Goal: Transaction & Acquisition: Book appointment/travel/reservation

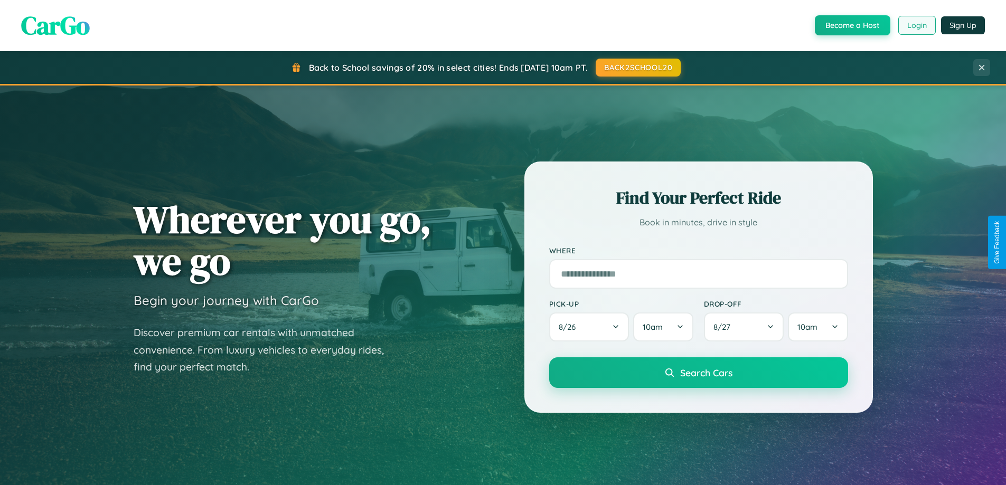
click at [916, 25] on button "Login" at bounding box center [916, 25] width 37 height 19
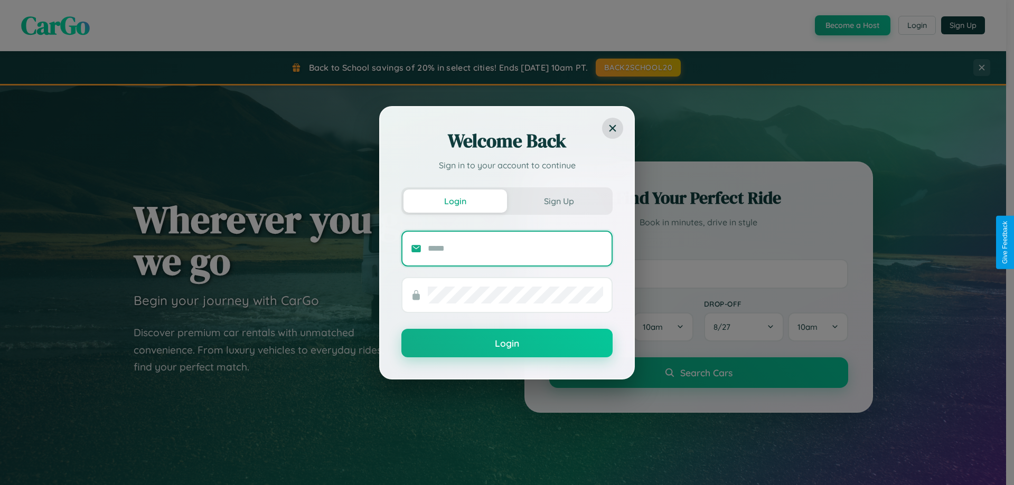
click at [515, 248] on input "text" at bounding box center [515, 248] width 175 height 17
type input "**********"
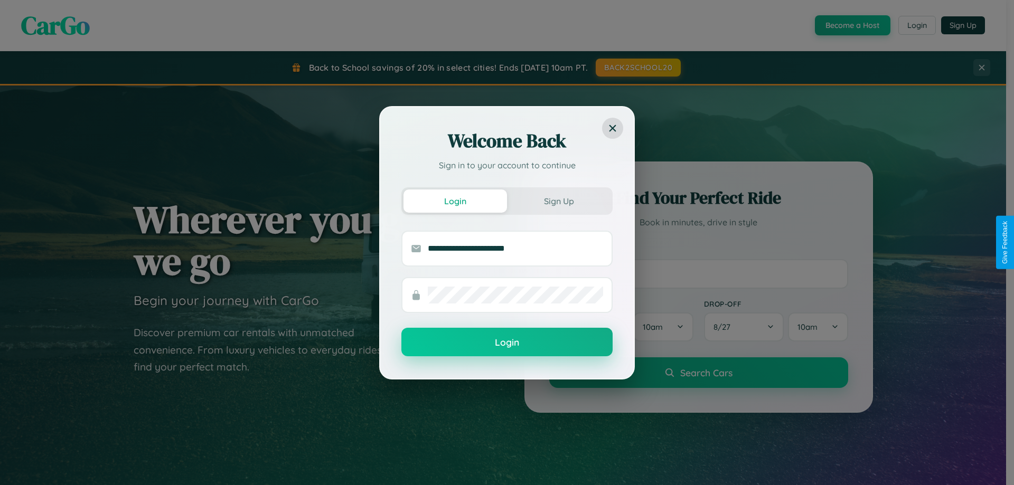
click at [507, 343] on button "Login" at bounding box center [506, 342] width 211 height 29
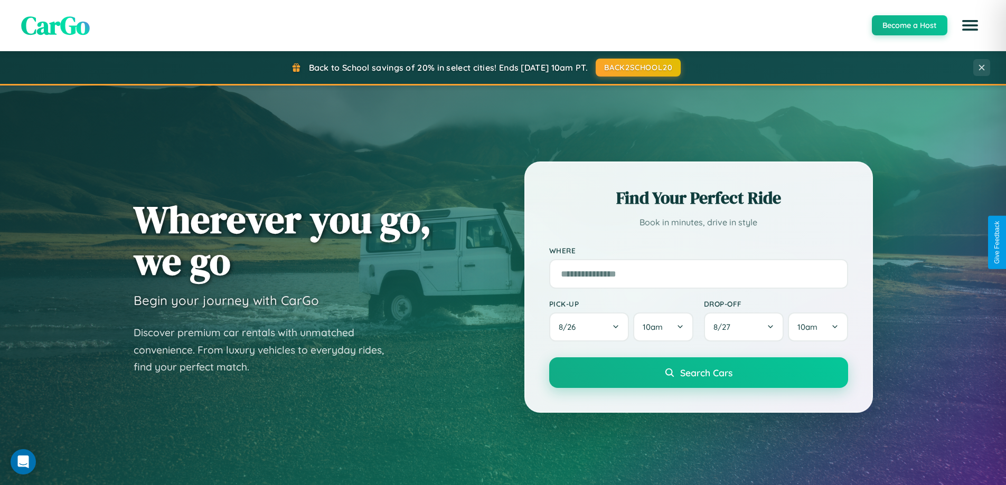
scroll to position [2032, 0]
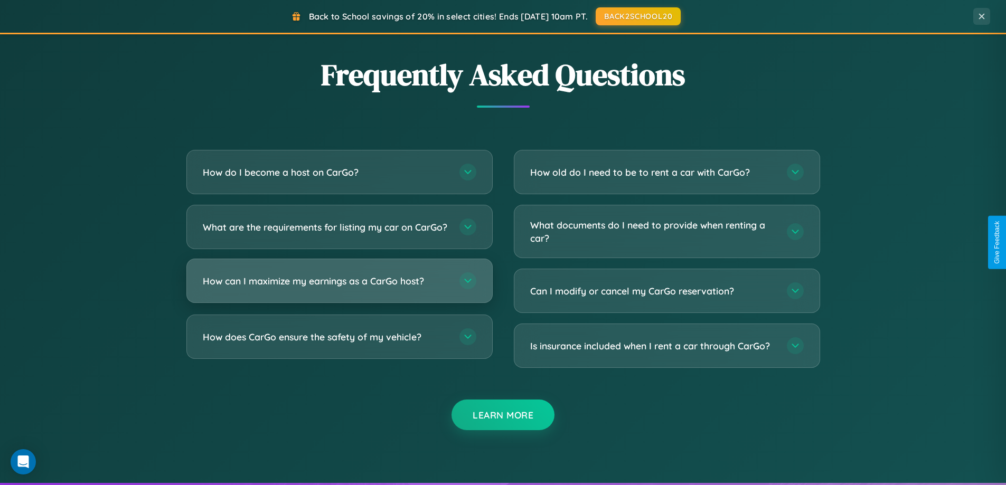
click at [339, 288] on h3 "How can I maximize my earnings as a CarGo host?" at bounding box center [326, 281] width 246 height 13
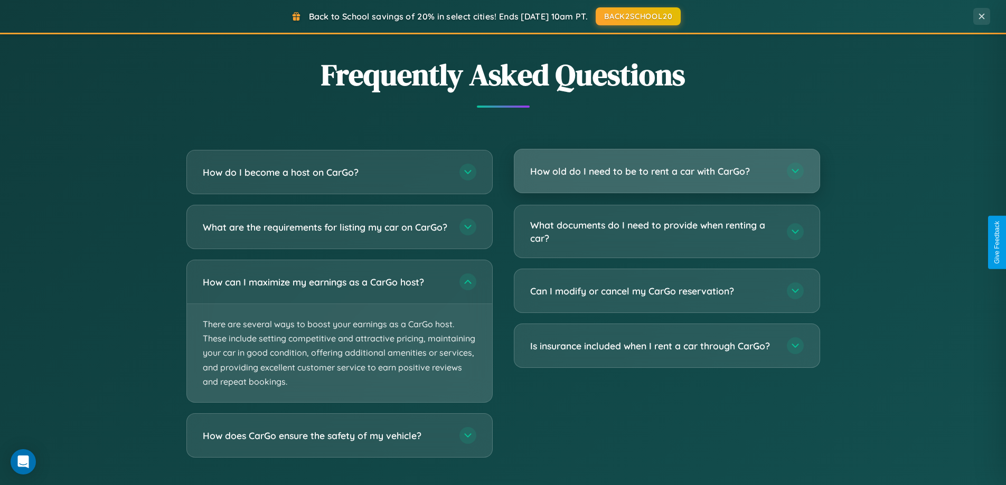
click at [666, 171] on h3 "How old do I need to be to rent a car with CarGo?" at bounding box center [653, 171] width 246 height 13
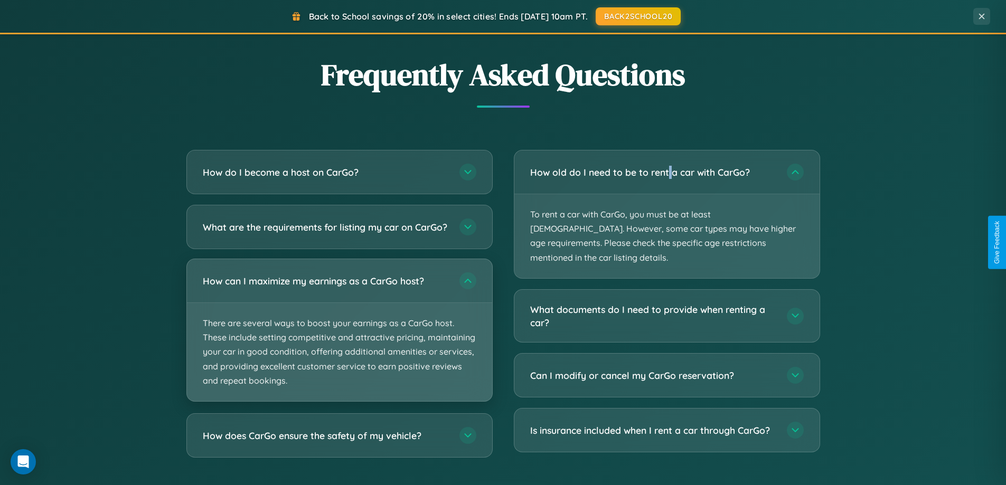
click at [339, 340] on p "There are several ways to boost your earnings as a CarGo host. These include se…" at bounding box center [339, 352] width 305 height 98
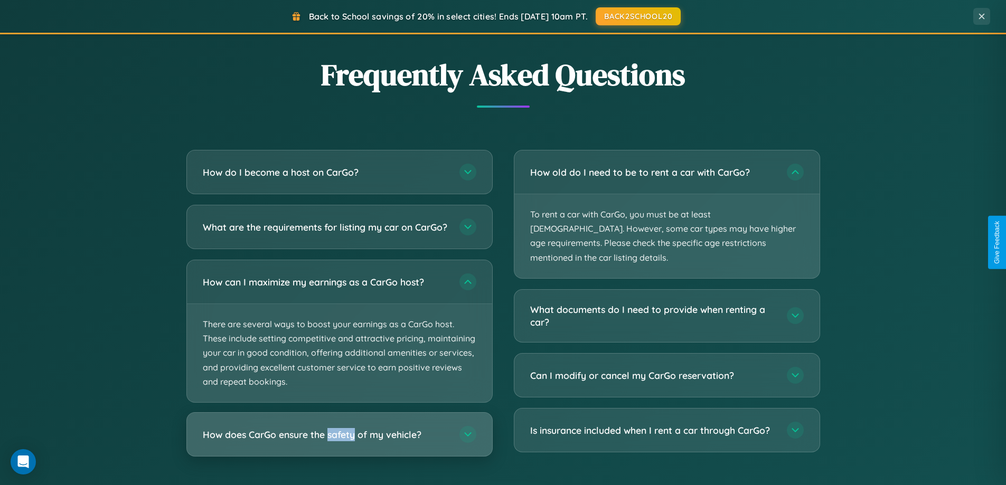
click at [339, 441] on h3 "How does CarGo ensure the safety of my vehicle?" at bounding box center [326, 434] width 246 height 13
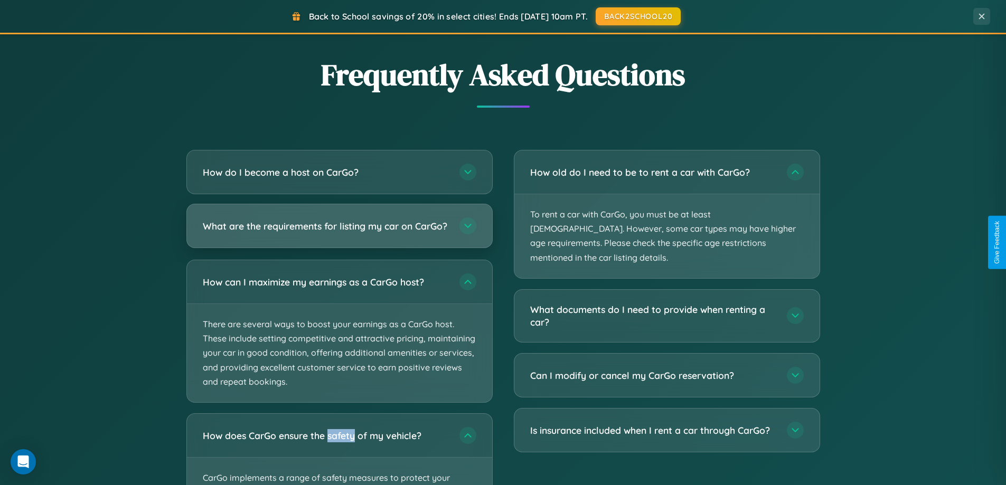
click at [339, 231] on h3 "What are the requirements for listing my car on CarGo?" at bounding box center [326, 226] width 246 height 13
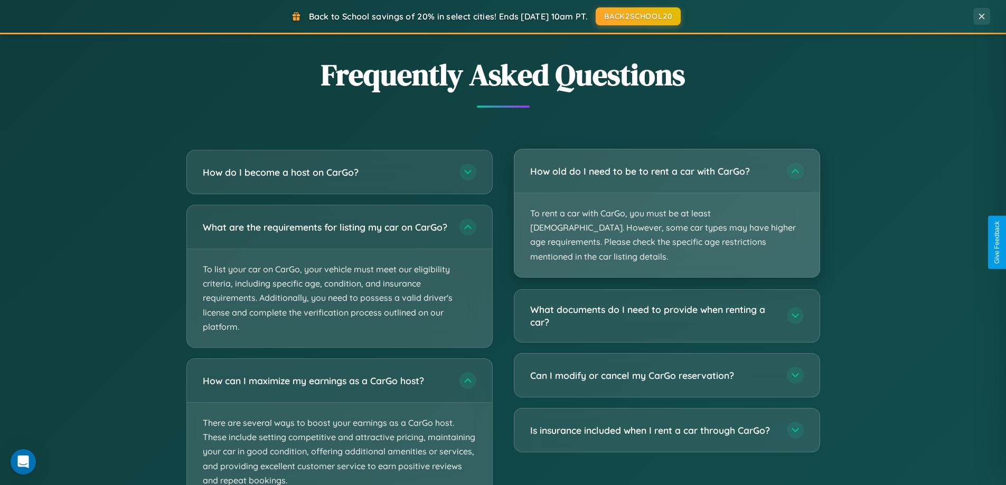
click at [666, 207] on p "To rent a car with CarGo, you must be at least [DEMOGRAPHIC_DATA]. However, som…" at bounding box center [666, 235] width 305 height 84
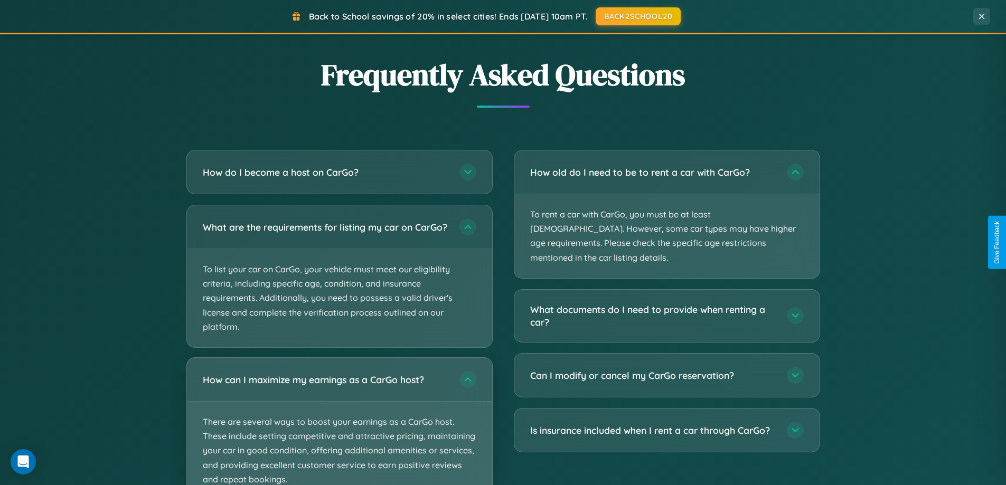
click at [339, 426] on p "There are several ways to boost your earnings as a CarGo host. These include se…" at bounding box center [339, 451] width 305 height 98
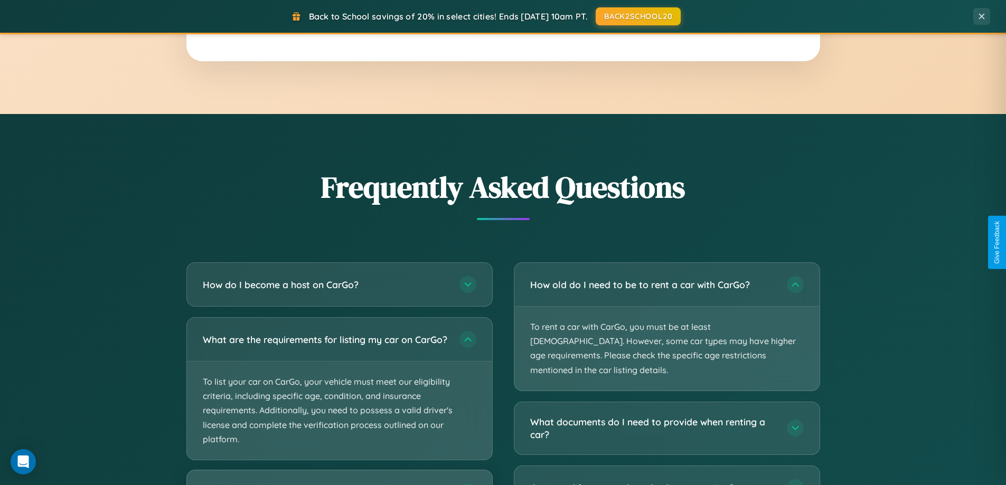
scroll to position [31, 0]
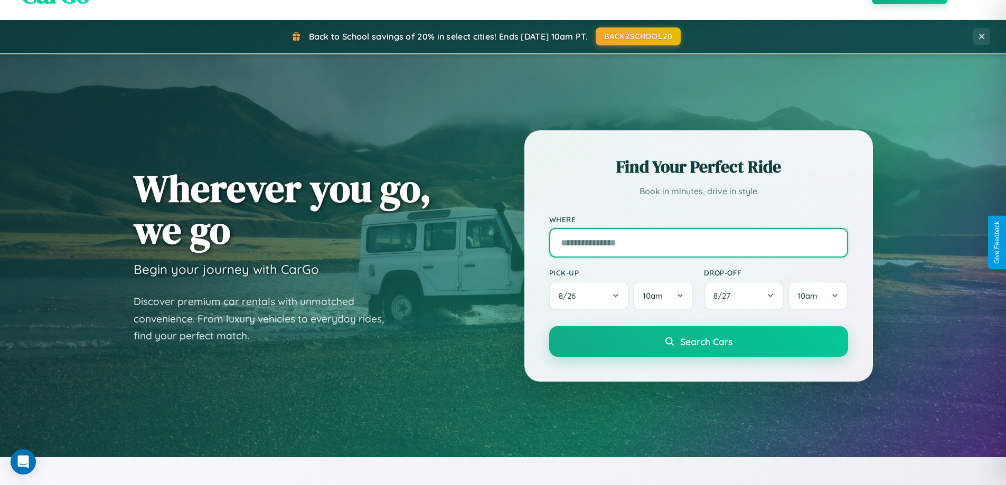
click at [698, 242] on input "text" at bounding box center [698, 243] width 299 height 30
type input "**********"
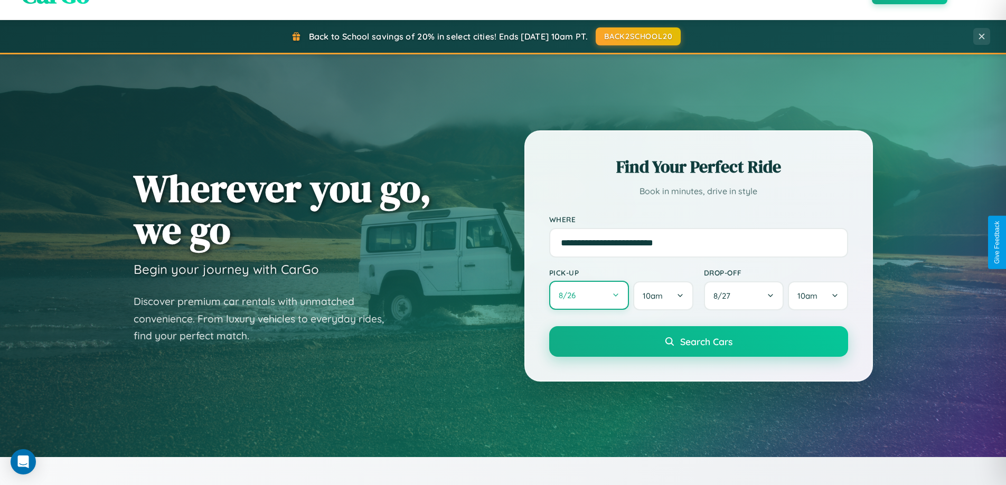
click at [589, 296] on button "8 / 26" at bounding box center [589, 295] width 80 height 29
select select "*"
select select "****"
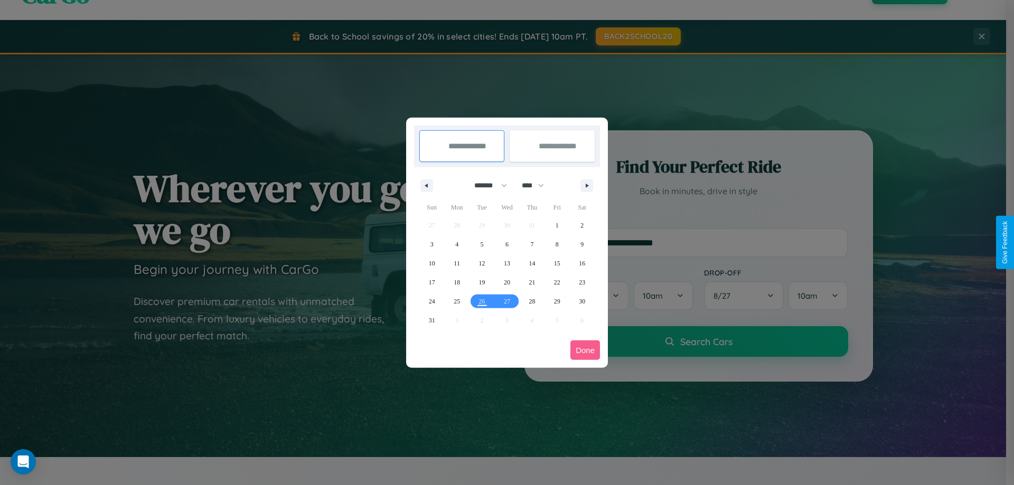
drag, startPoint x: 486, startPoint y: 185, endPoint x: 507, endPoint y: 212, distance: 33.8
click at [486, 185] on select "******* ******** ***** ***** *** **** **** ****** ********* ******* ******** **…" at bounding box center [488, 185] width 45 height 17
select select "*"
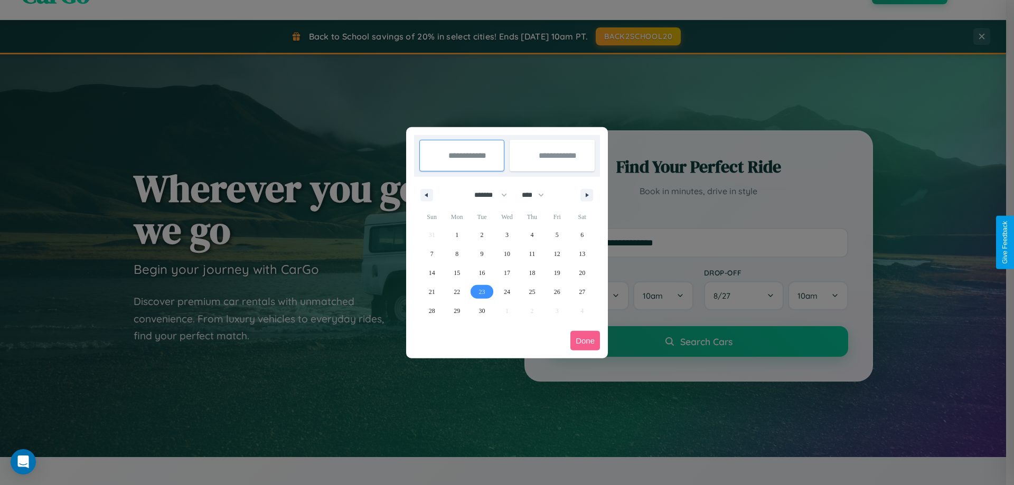
click at [482, 291] on span "23" at bounding box center [482, 291] width 6 height 19
type input "**********"
click at [482, 310] on span "30" at bounding box center [482, 310] width 6 height 19
type input "**********"
click at [585, 341] on button "Done" at bounding box center [585, 341] width 30 height 20
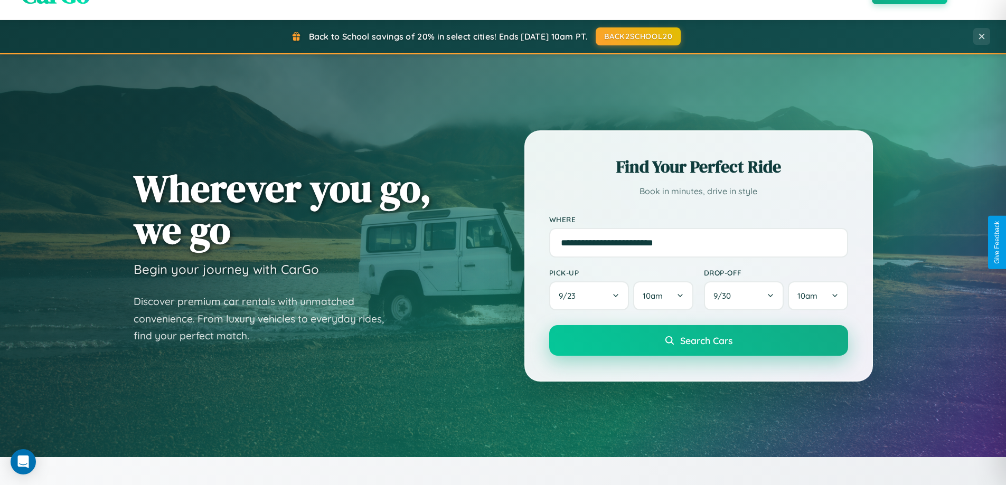
click at [698, 341] on span "Search Cars" at bounding box center [706, 341] width 52 height 12
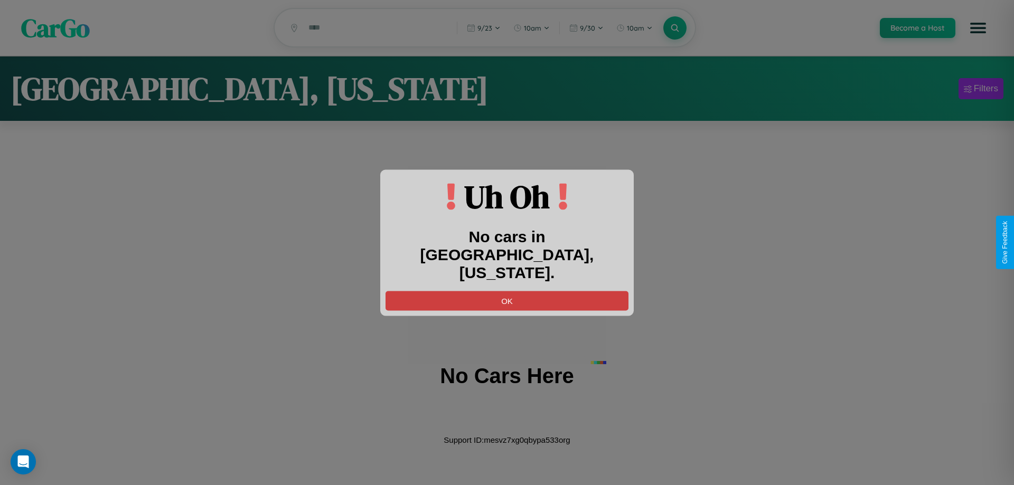
click at [507, 291] on button "OK" at bounding box center [506, 301] width 243 height 20
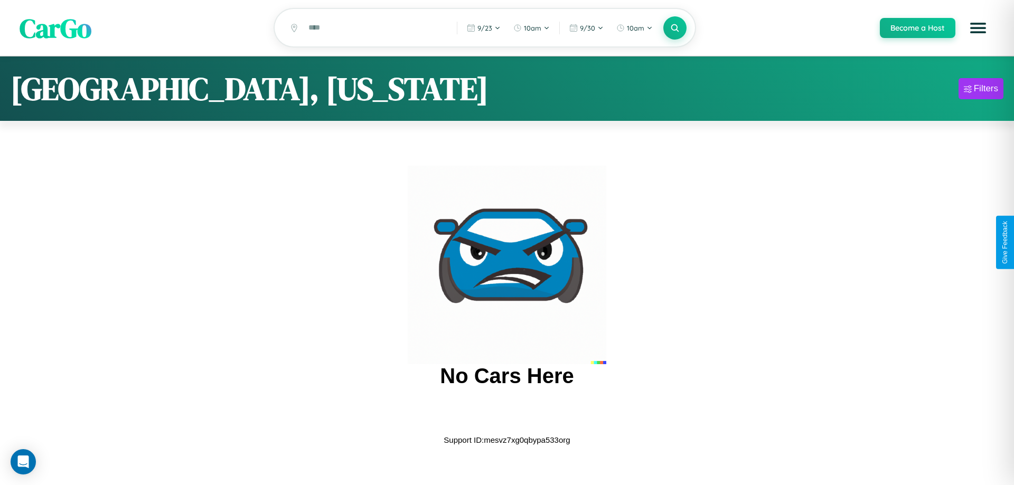
click at [55, 28] on span "CarGo" at bounding box center [56, 28] width 72 height 36
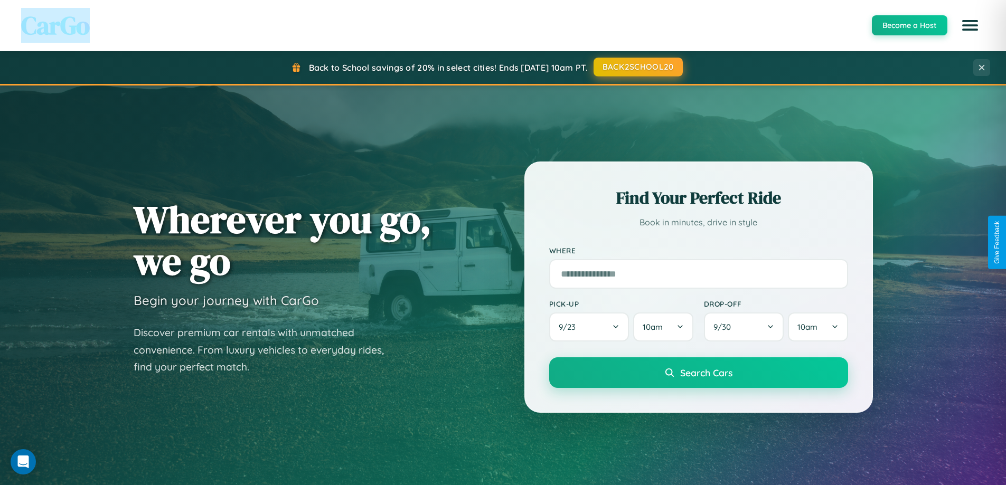
click at [637, 67] on button "BACK2SCHOOL20" at bounding box center [637, 67] width 89 height 19
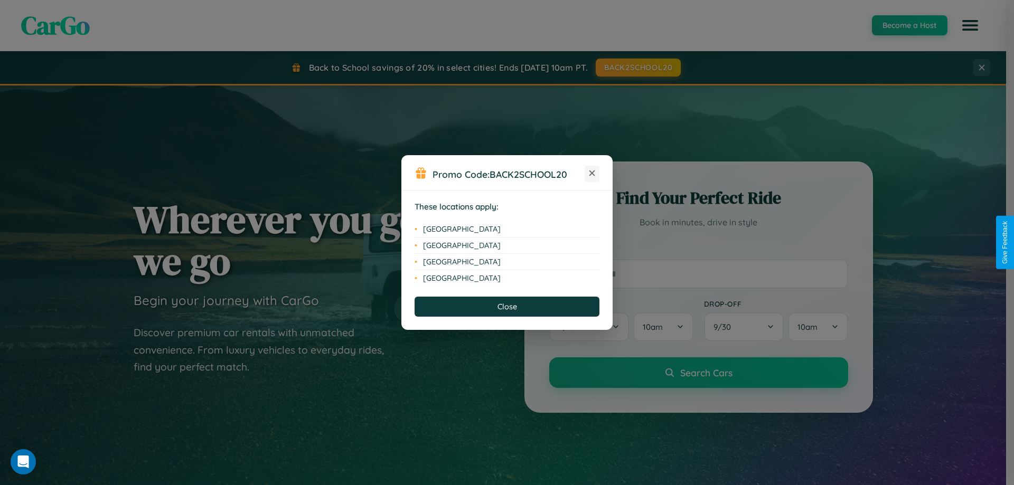
click at [592, 174] on icon at bounding box center [592, 174] width 6 height 6
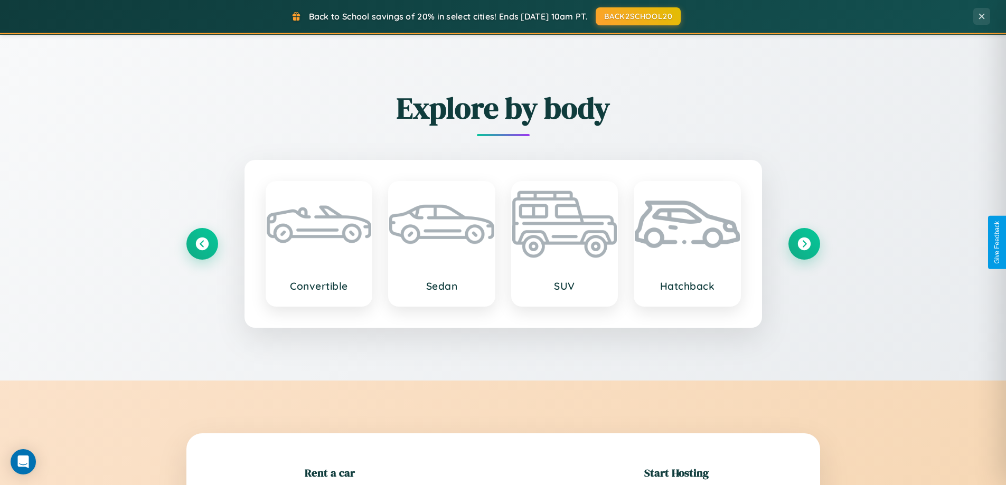
scroll to position [1237, 0]
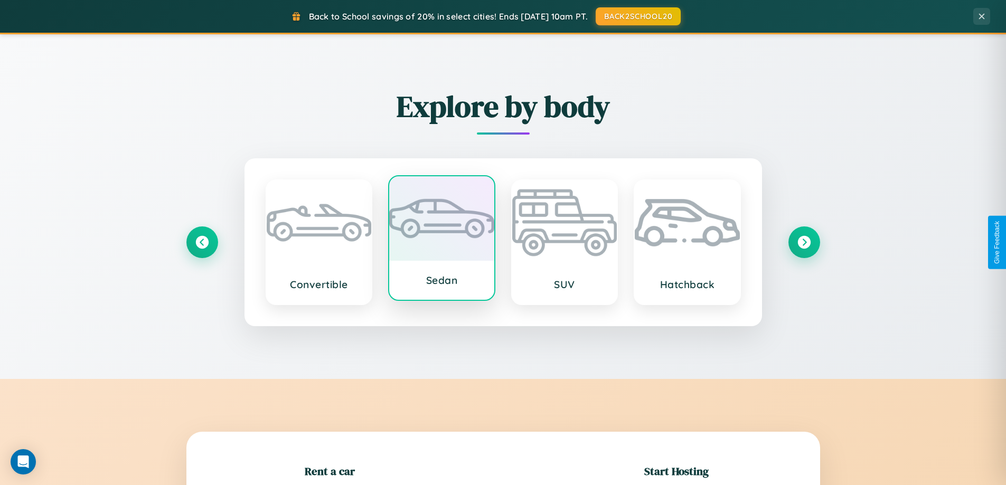
click at [441, 242] on div at bounding box center [441, 218] width 105 height 84
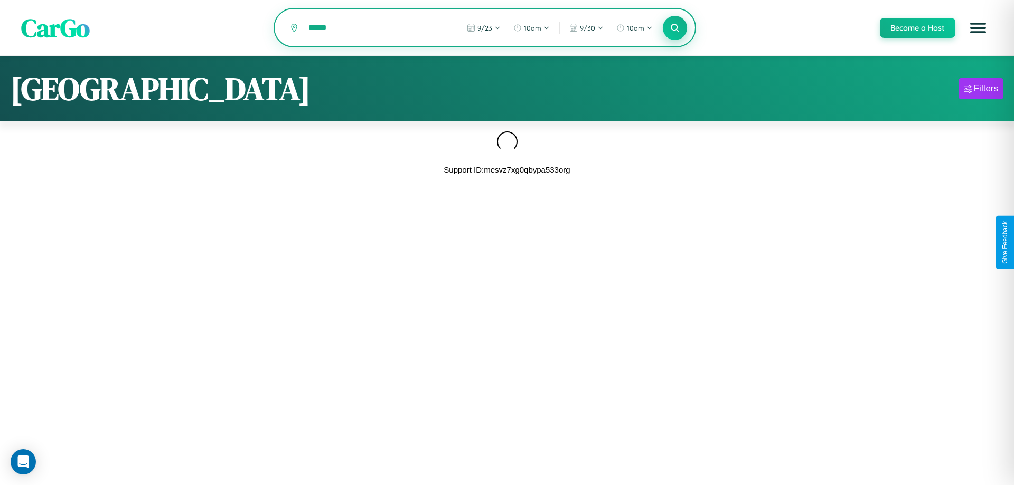
type input "******"
click at [674, 29] on icon at bounding box center [675, 28] width 10 height 10
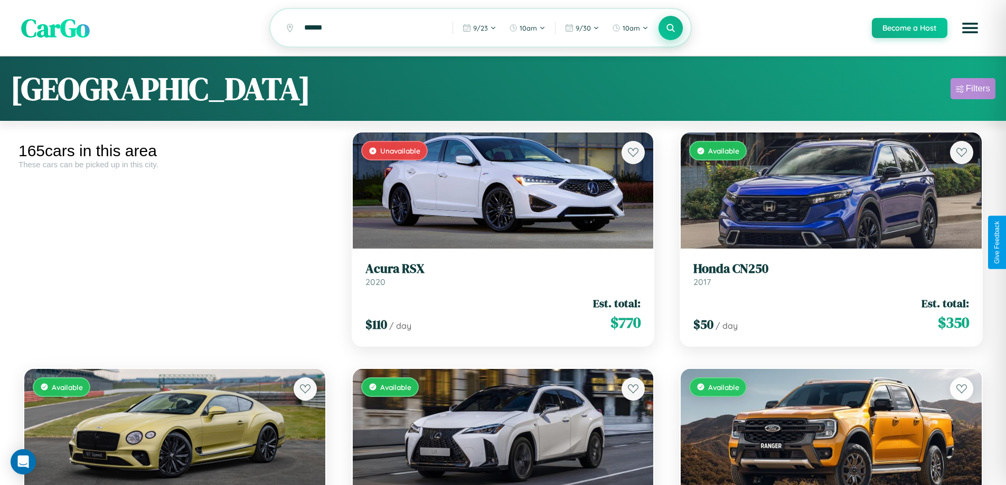
click at [973, 90] on div "Filters" at bounding box center [978, 88] width 24 height 11
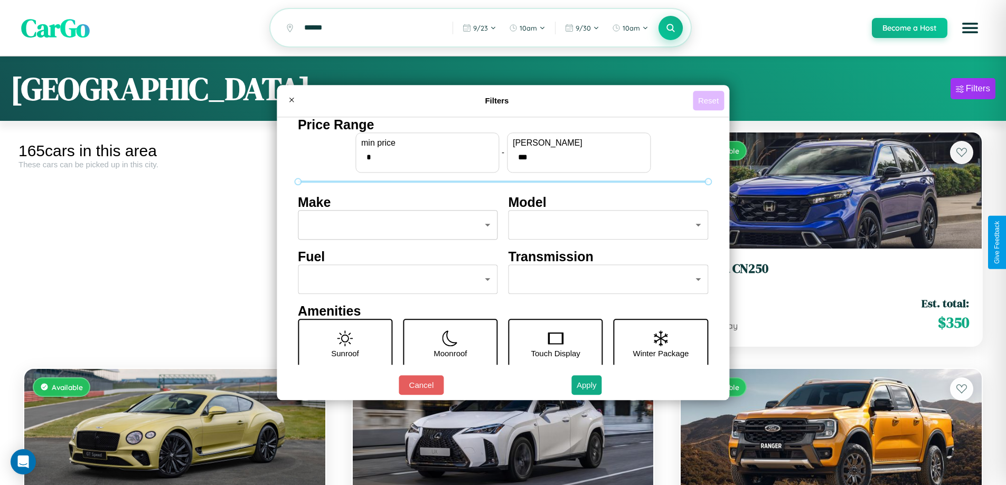
click at [710, 100] on button "Reset" at bounding box center [708, 101] width 31 height 20
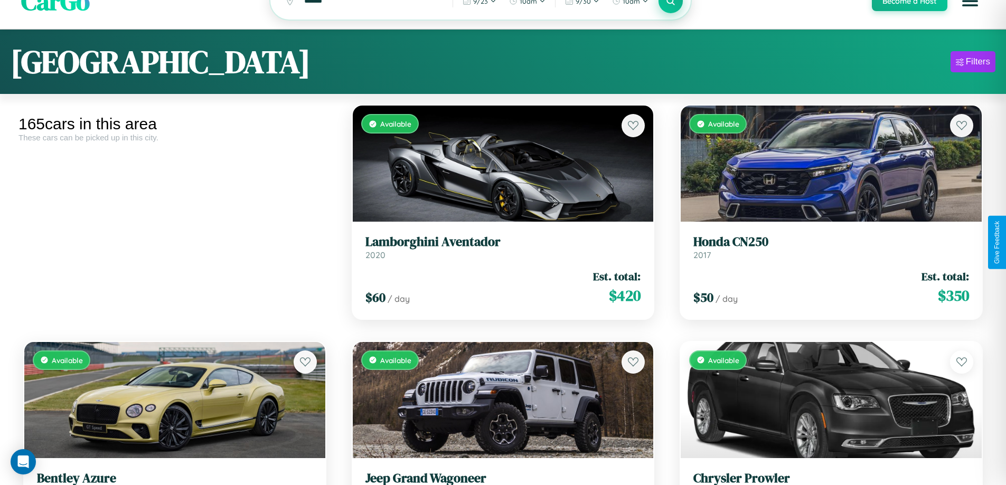
scroll to position [50, 0]
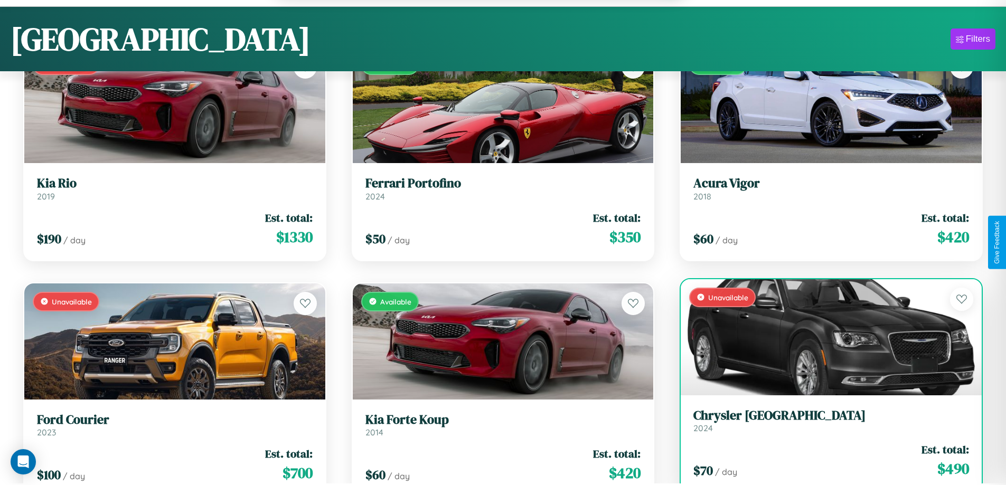
click at [824, 466] on div "$ 70 / day Est. total: $ 490" at bounding box center [831, 460] width 276 height 37
click at [824, 462] on div "$ 70 / day Est. total: $ 490" at bounding box center [831, 460] width 276 height 37
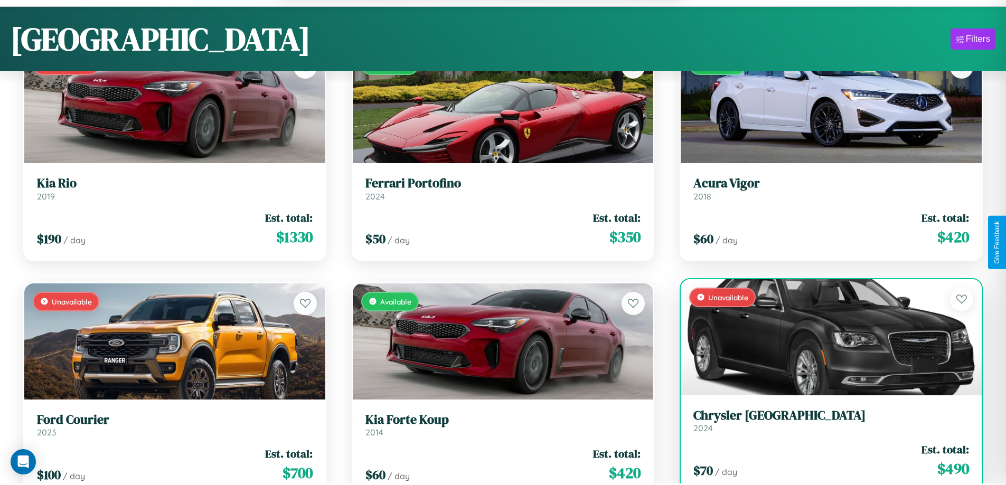
click at [824, 462] on div "$ 70 / day Est. total: $ 490" at bounding box center [831, 460] width 276 height 37
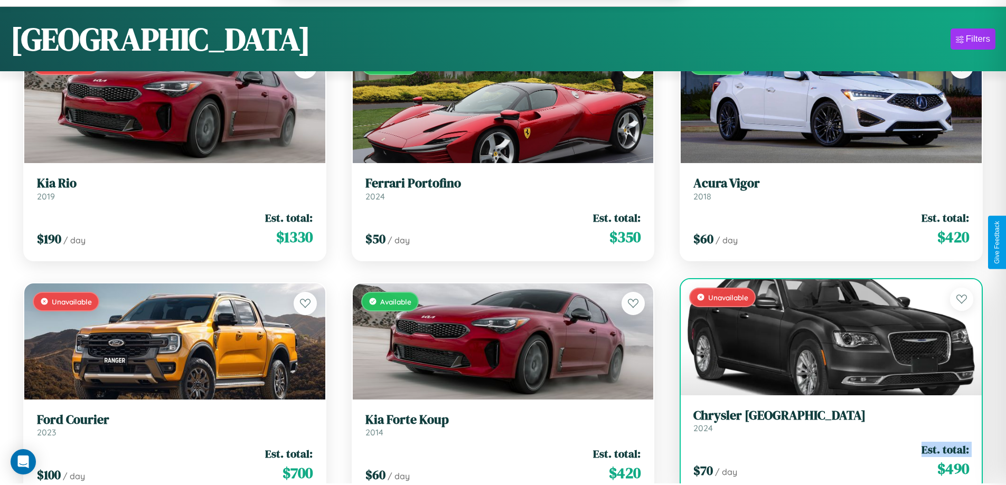
click at [824, 462] on div "$ 70 / day Est. total: $ 490" at bounding box center [831, 460] width 276 height 37
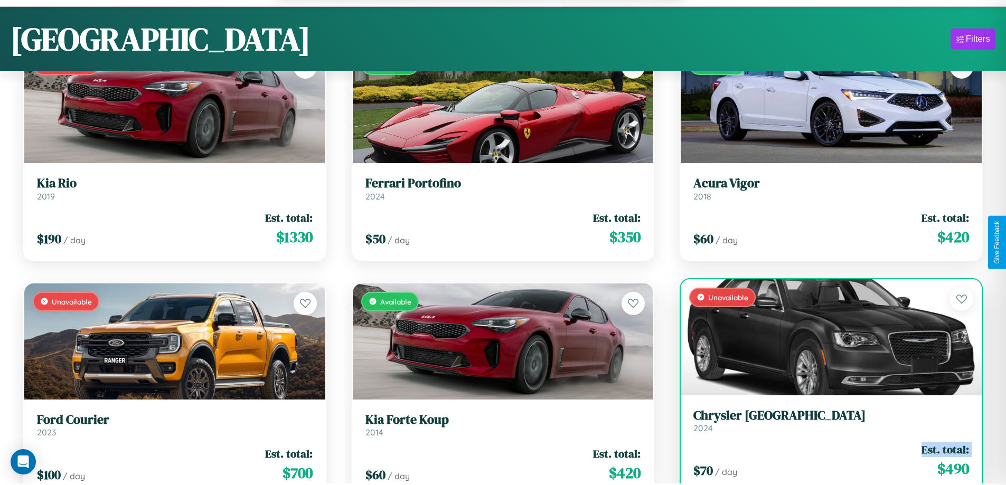
click at [824, 462] on div "$ 70 / day Est. total: $ 490" at bounding box center [831, 460] width 276 height 37
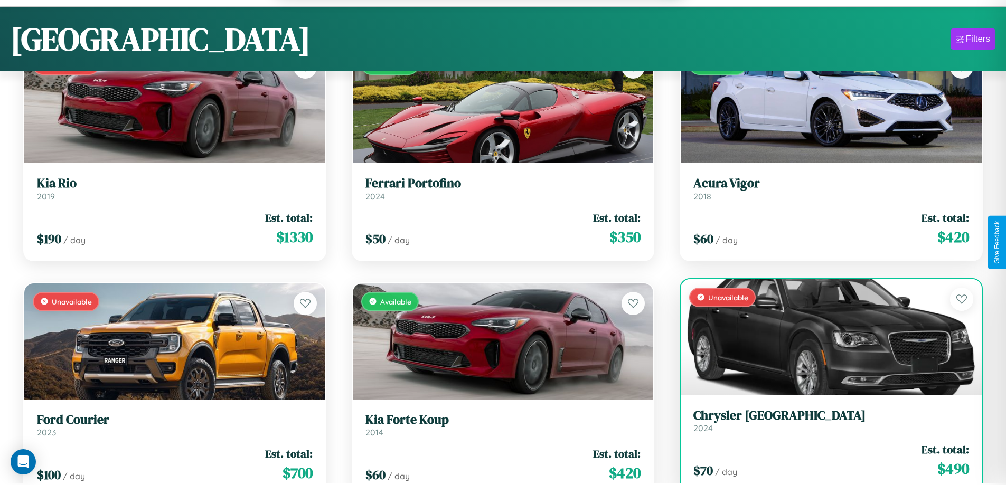
click at [824, 462] on div "$ 70 / day Est. total: $ 490" at bounding box center [831, 460] width 276 height 37
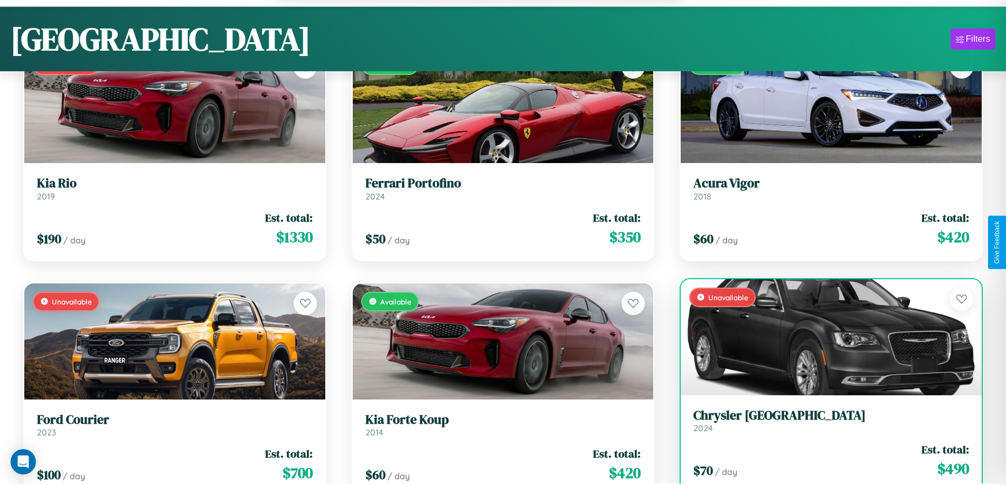
click at [824, 422] on h3 "Chrysler NEWPORT" at bounding box center [831, 415] width 276 height 15
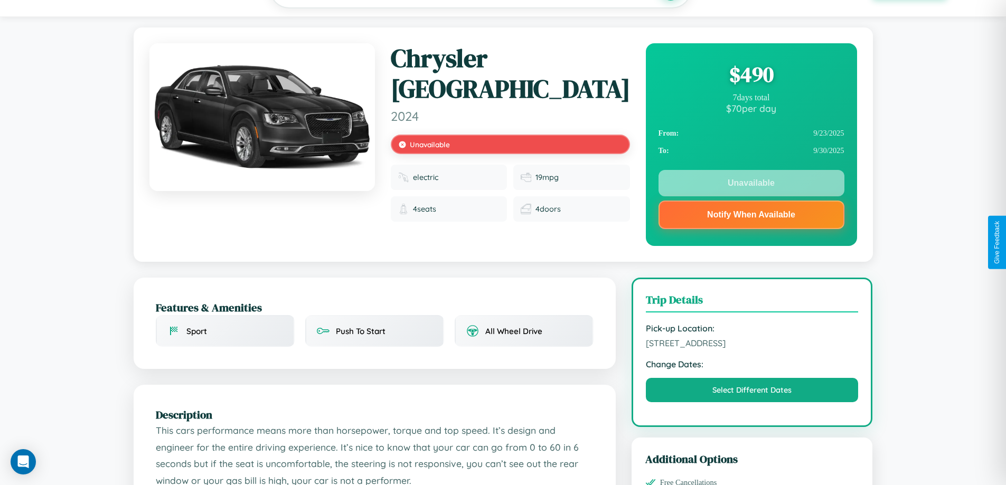
scroll to position [380, 0]
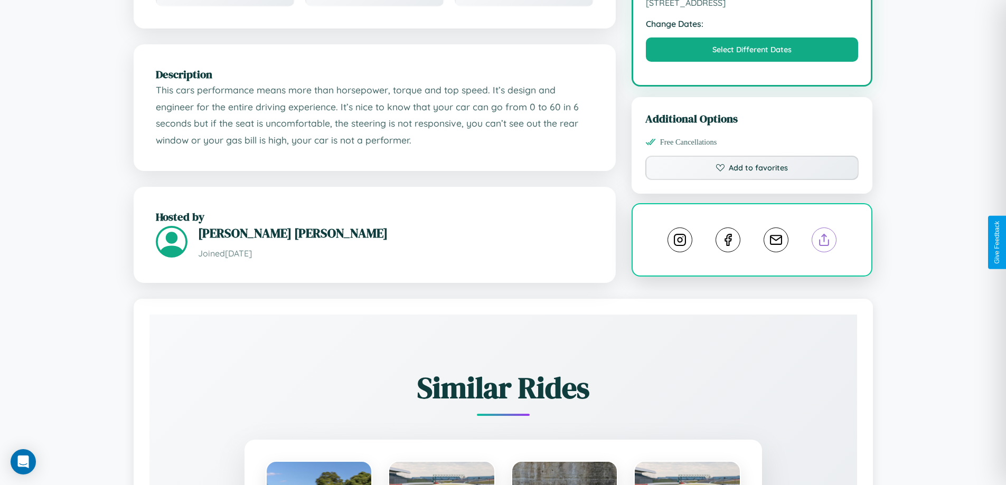
click at [824, 241] on line at bounding box center [824, 237] width 0 height 7
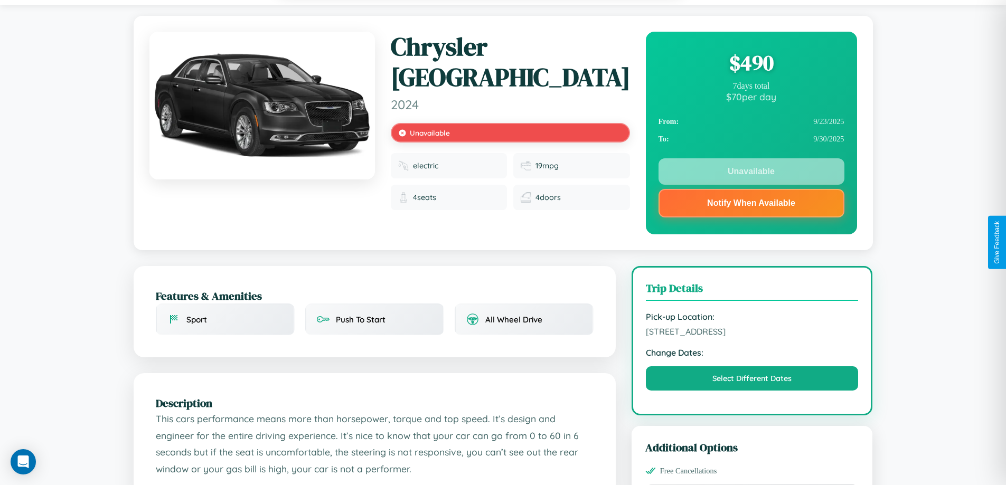
scroll to position [0, 0]
